Goal: Task Accomplishment & Management: Use online tool/utility

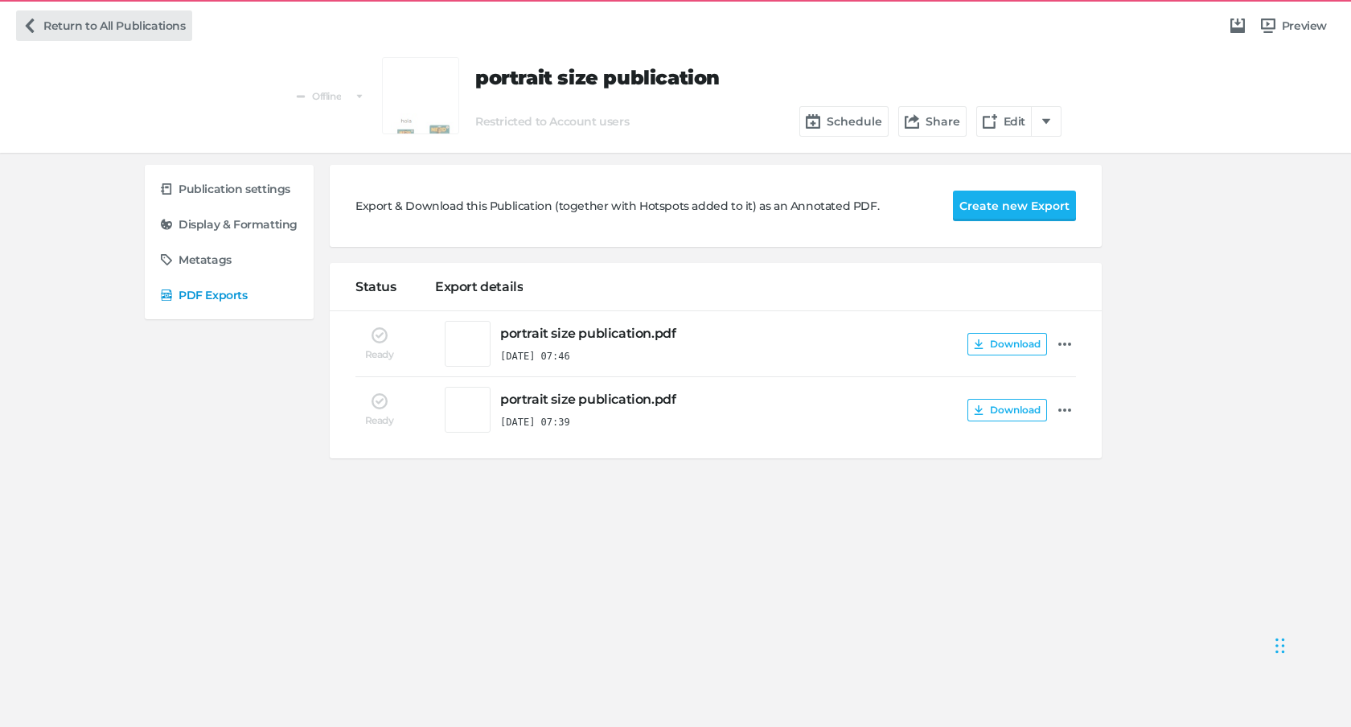
click at [77, 28] on link "Return to All Publications" at bounding box center [104, 25] width 176 height 31
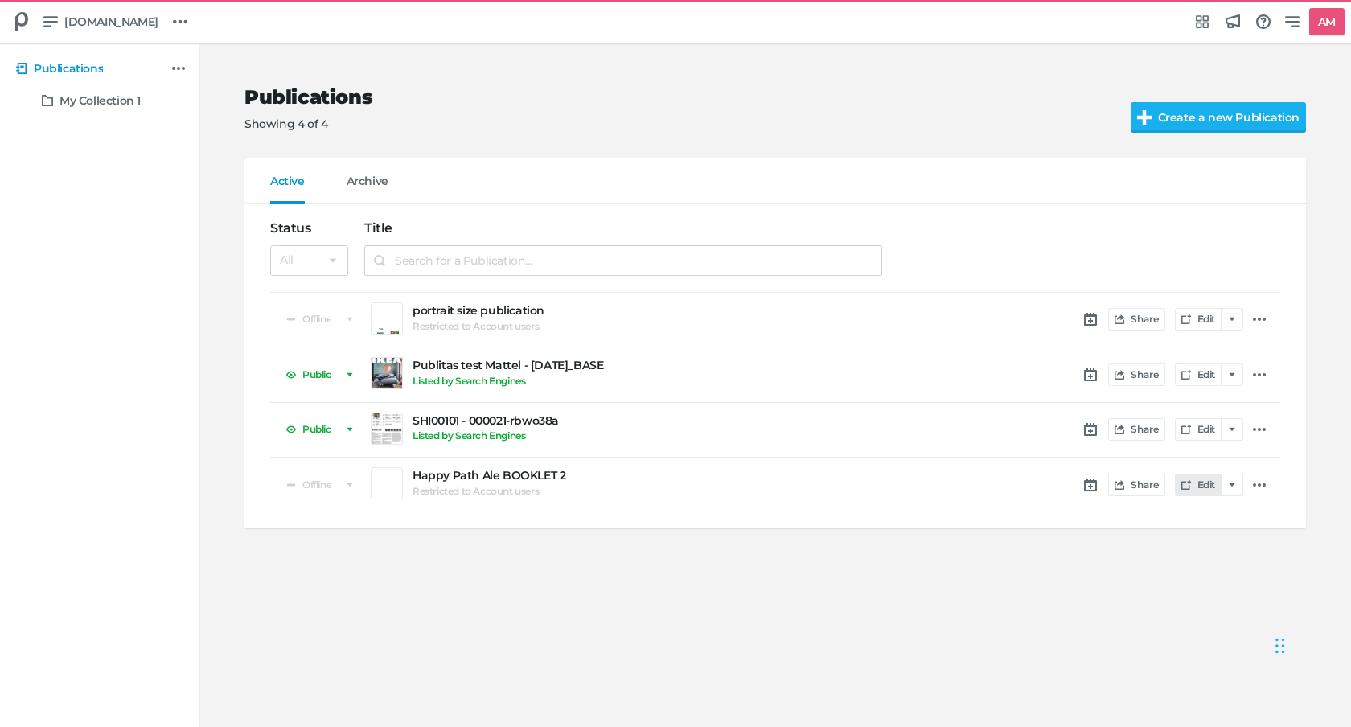
click at [1203, 484] on link "Edit" at bounding box center [1198, 485] width 47 height 23
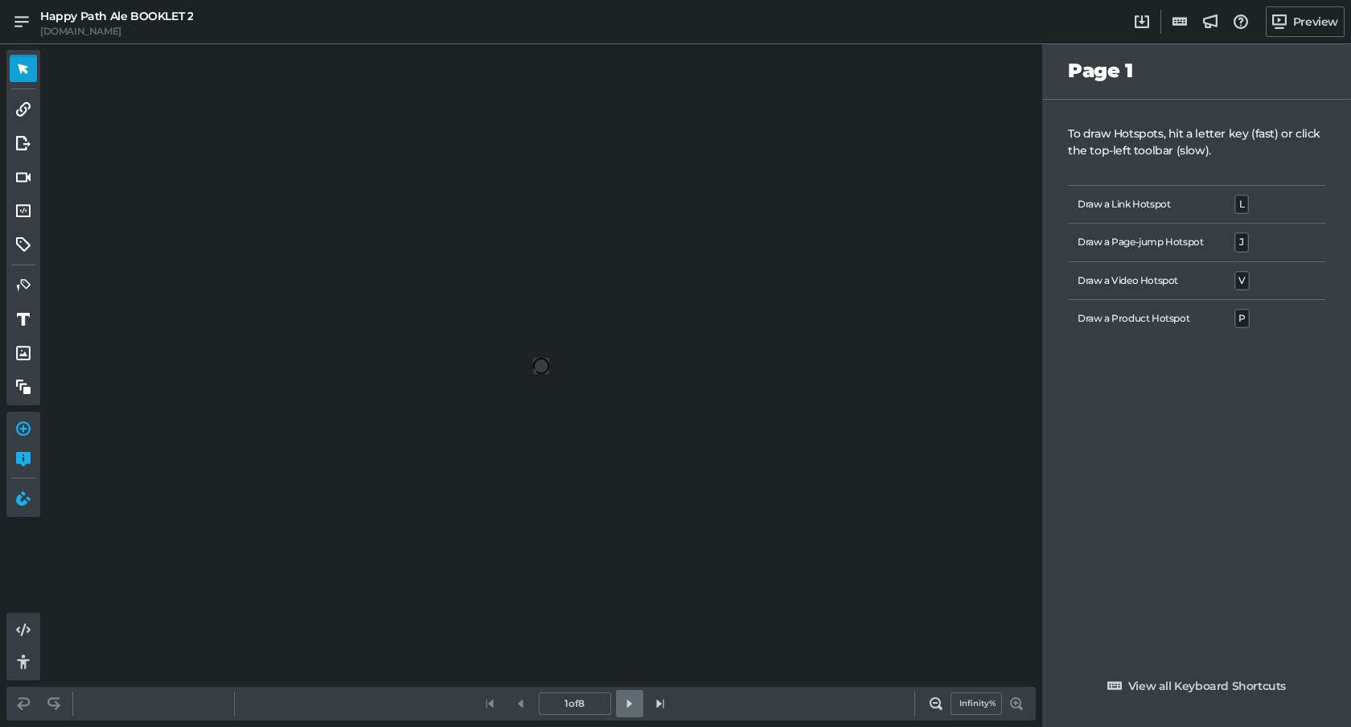
click at [633, 712] on link at bounding box center [629, 703] width 27 height 27
click at [19, 20] on icon at bounding box center [21, 21] width 14 height 14
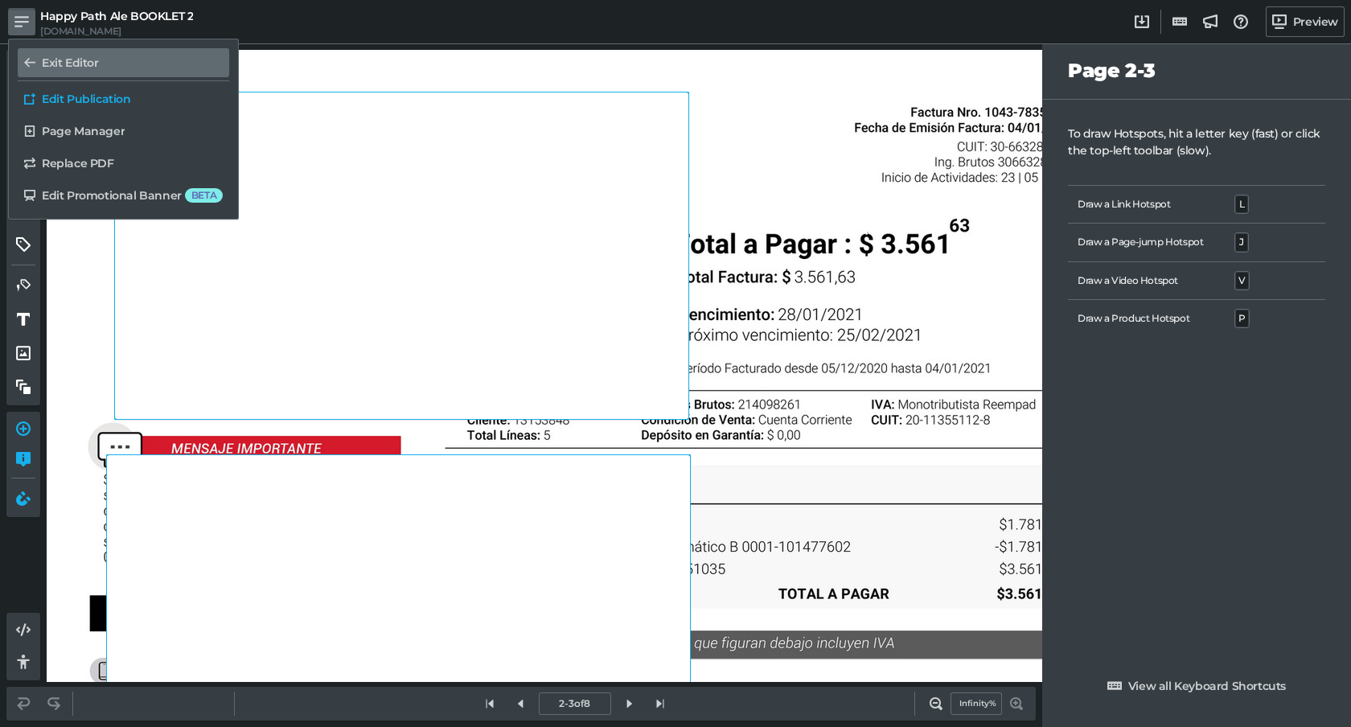
click at [77, 61] on h5 "Exit Editor" at bounding box center [70, 63] width 57 height 14
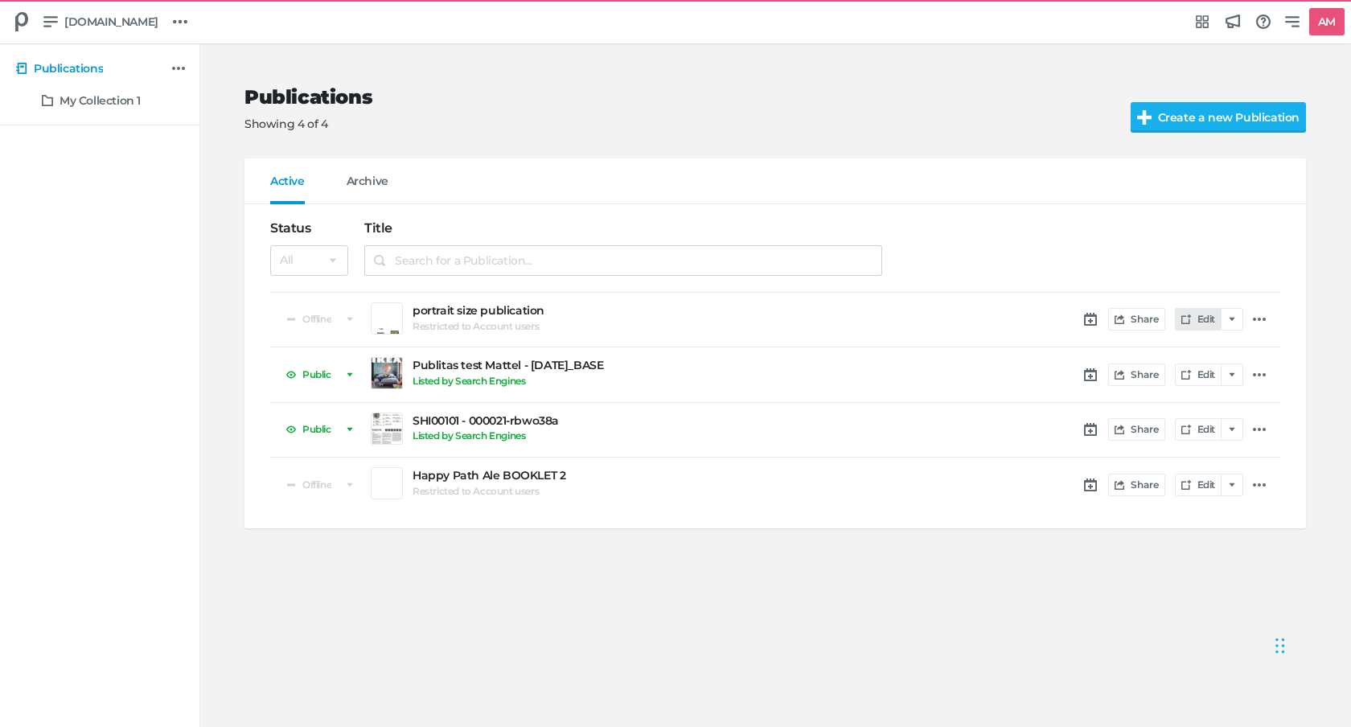
click at [1199, 321] on link "Edit" at bounding box center [1198, 319] width 47 height 23
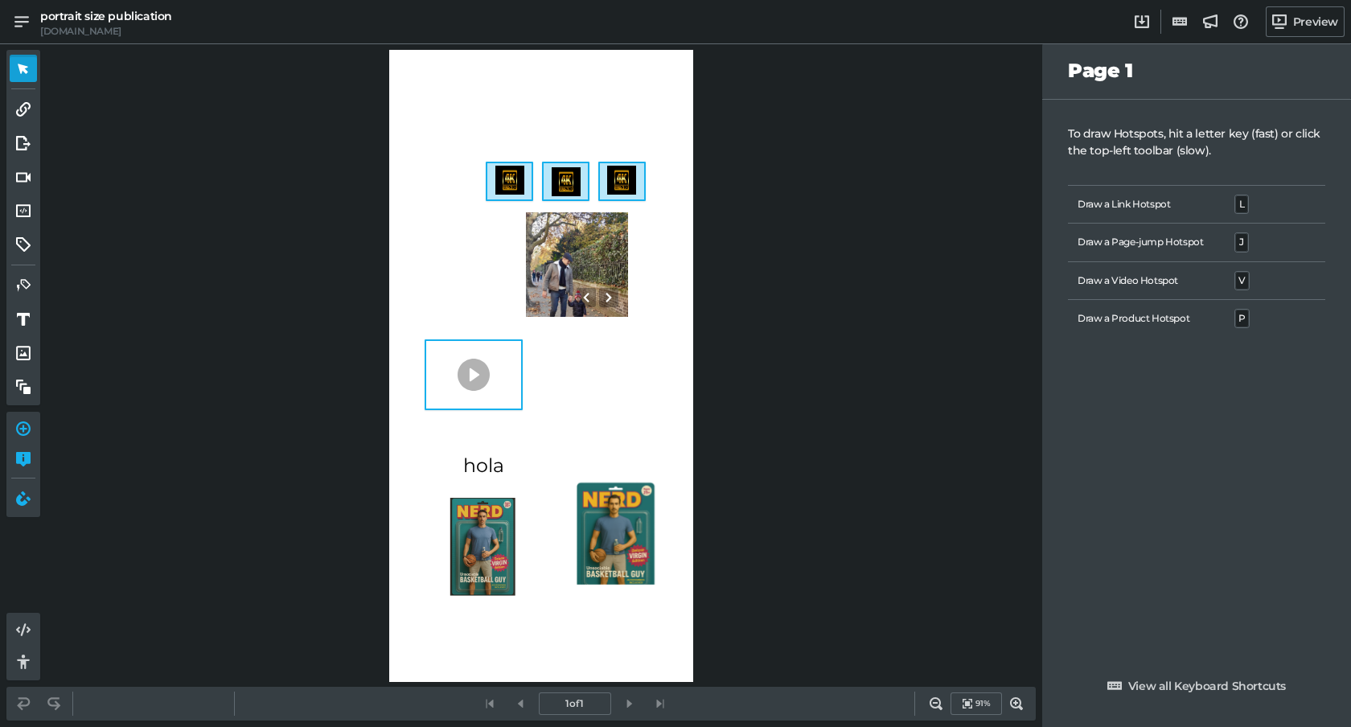
click at [561, 99] on div "0 0 hola 0 0 0 0 0 0 0" at bounding box center [541, 366] width 304 height 632
